Goal: Information Seeking & Learning: Check status

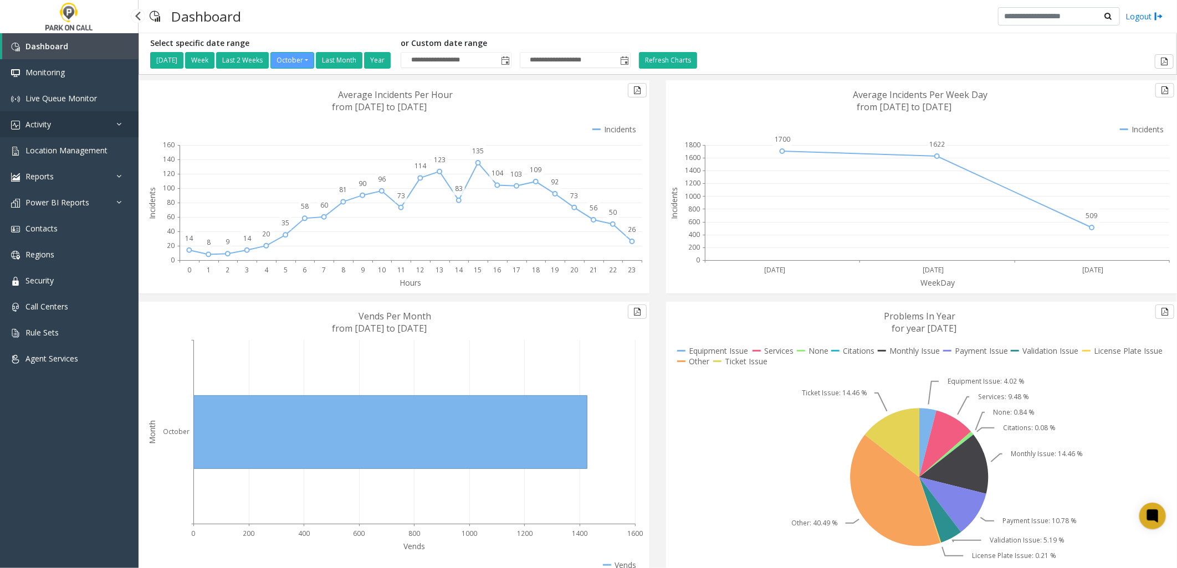
click at [70, 120] on link "Activity" at bounding box center [69, 124] width 139 height 26
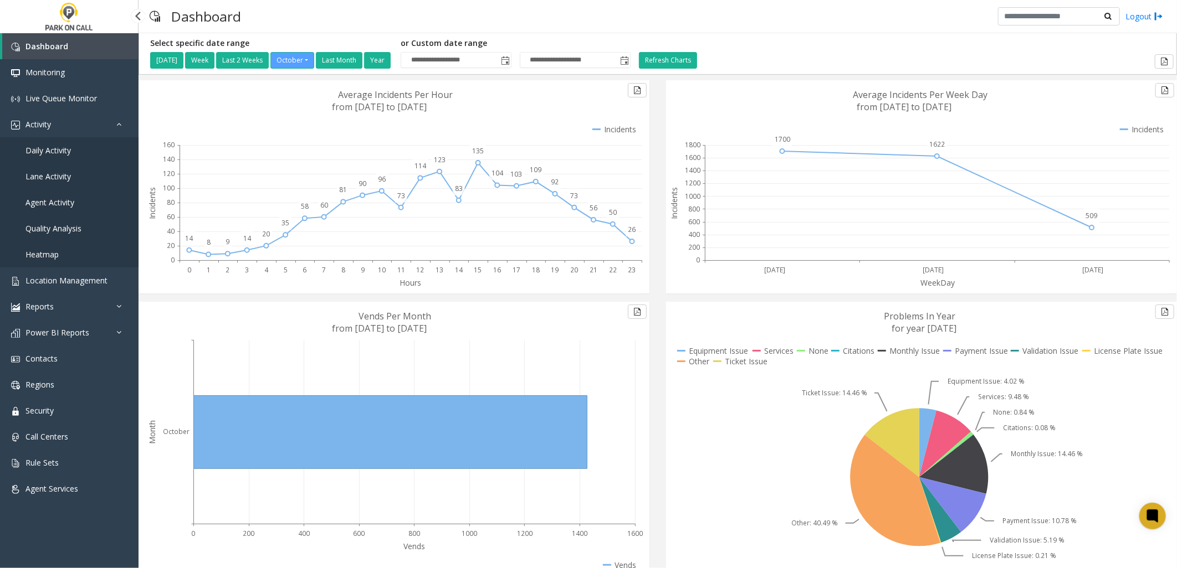
click at [65, 148] on span "Daily Activity" at bounding box center [47, 150] width 45 height 11
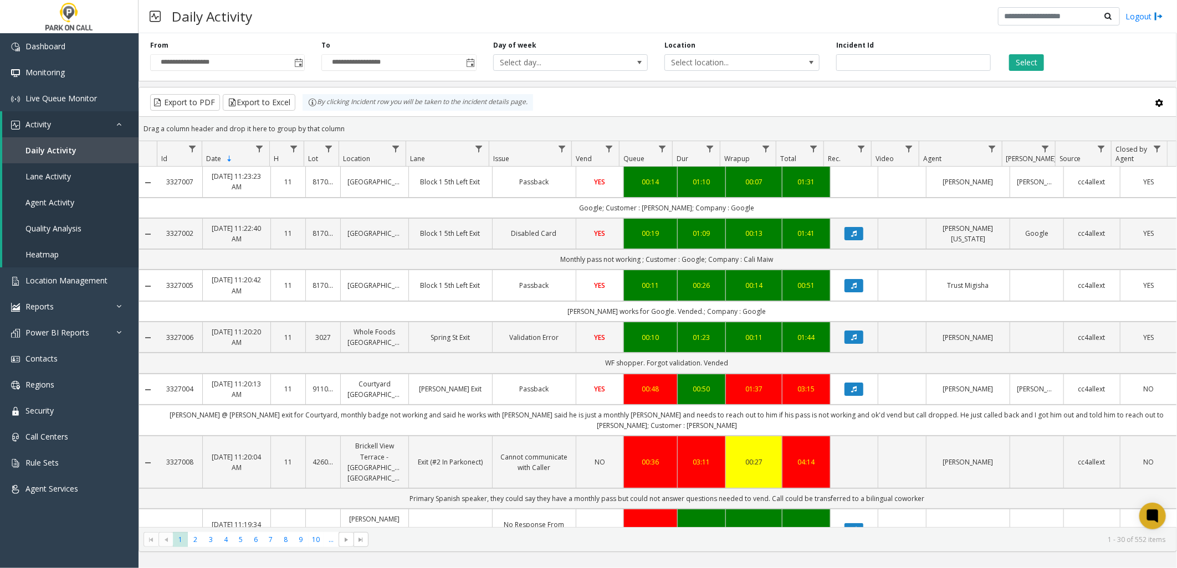
click at [724, 53] on div "Location Select location..." at bounding box center [741, 55] width 171 height 30
click at [723, 62] on span "Select location..." at bounding box center [726, 63] width 123 height 16
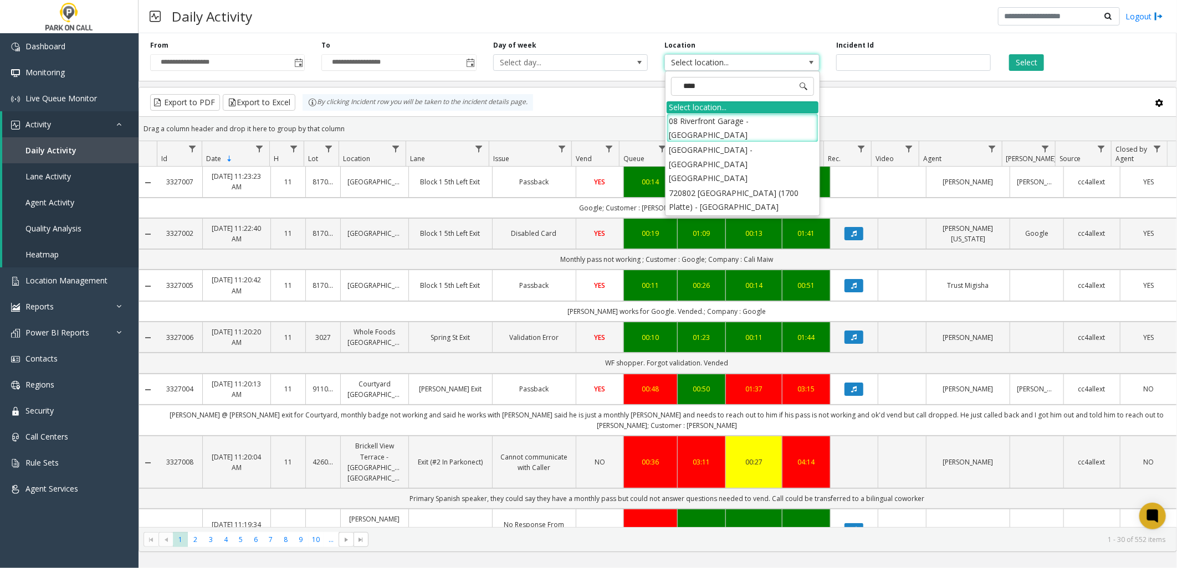
type input "*****"
click at [742, 186] on li "720802 [GEOGRAPHIC_DATA] (1700 Platte) - [GEOGRAPHIC_DATA]" at bounding box center [743, 200] width 152 height 29
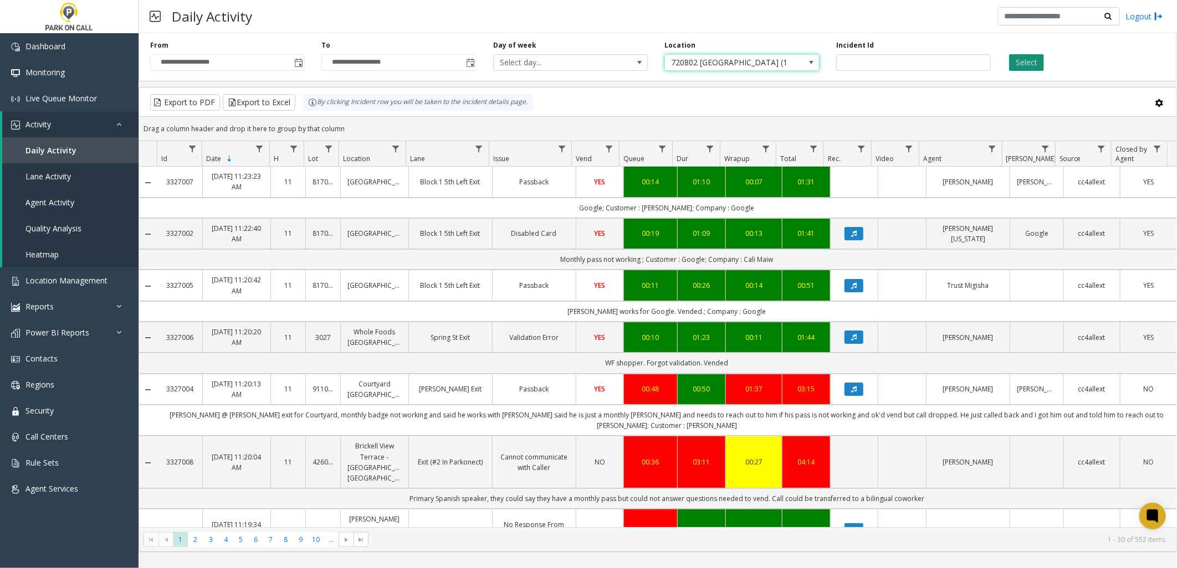
click at [1026, 63] on button "Select" at bounding box center [1026, 62] width 35 height 17
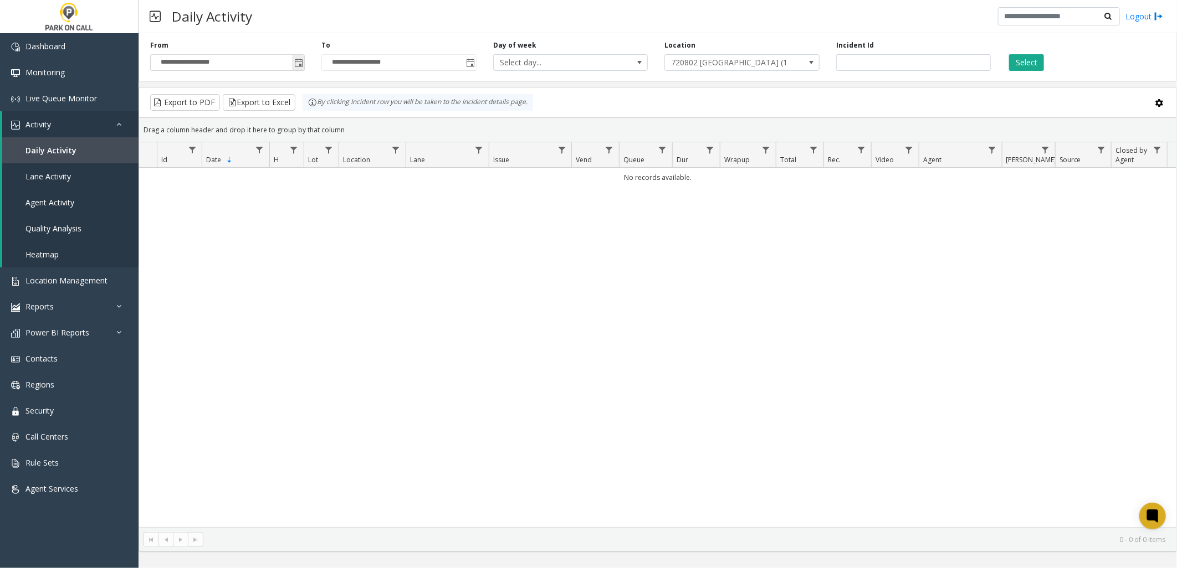
click at [296, 60] on span "Toggle popup" at bounding box center [298, 63] width 9 height 9
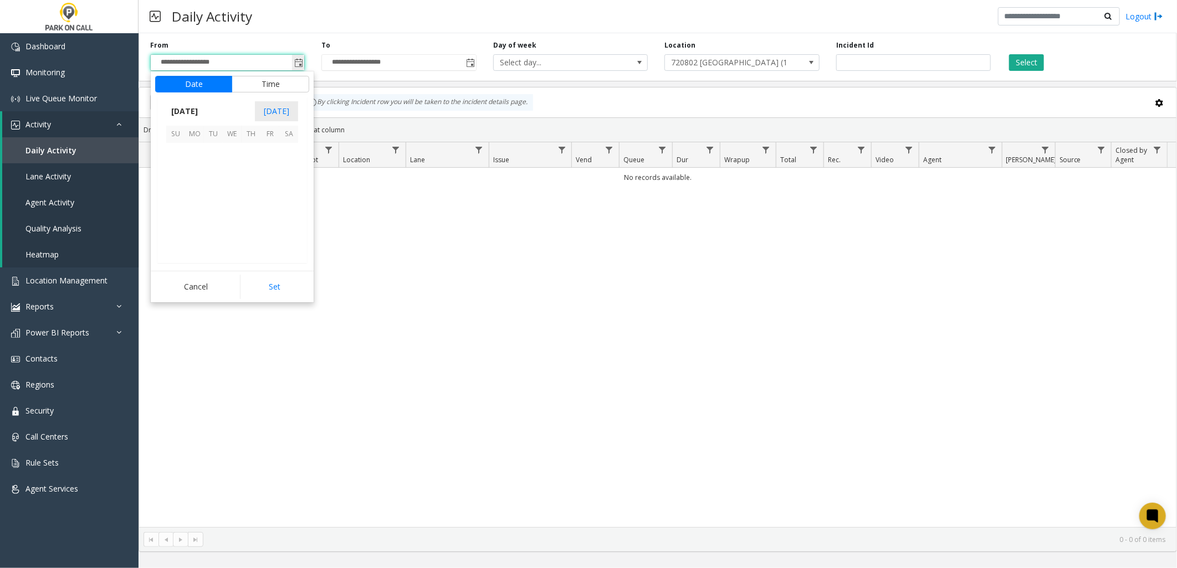
scroll to position [198948, 0]
click at [223, 156] on span "1" at bounding box center [232, 153] width 19 height 19
click at [266, 292] on button "Set" at bounding box center [275, 287] width 70 height 24
type input "**********"
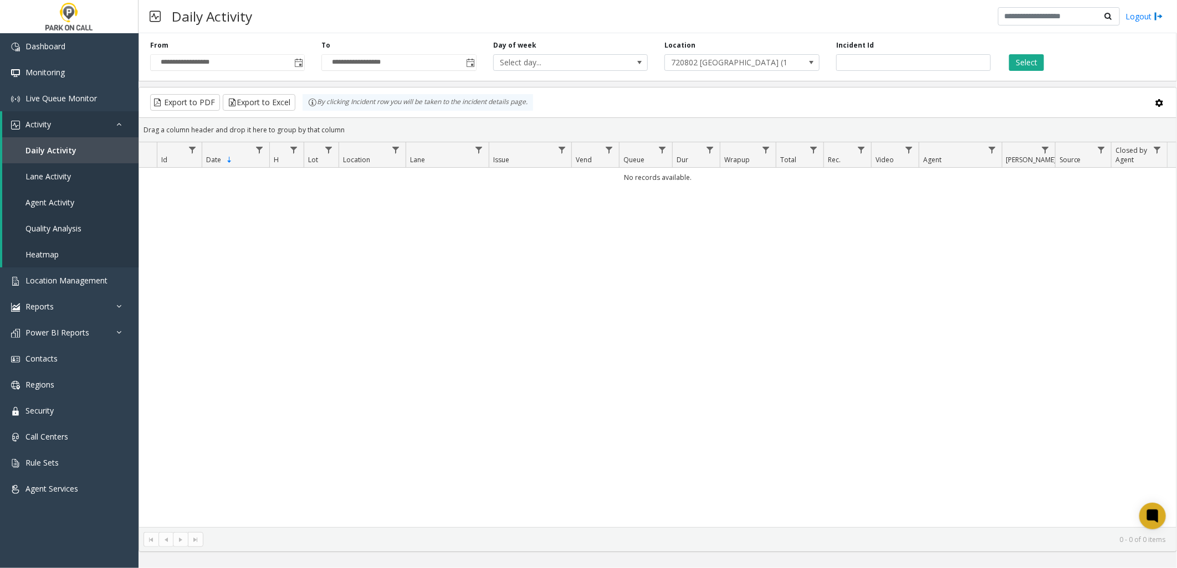
click at [1039, 51] on div "Select" at bounding box center [1084, 55] width 171 height 30
click at [1035, 59] on button "Select" at bounding box center [1026, 62] width 35 height 17
